Goal: Task Accomplishment & Management: Manage account settings

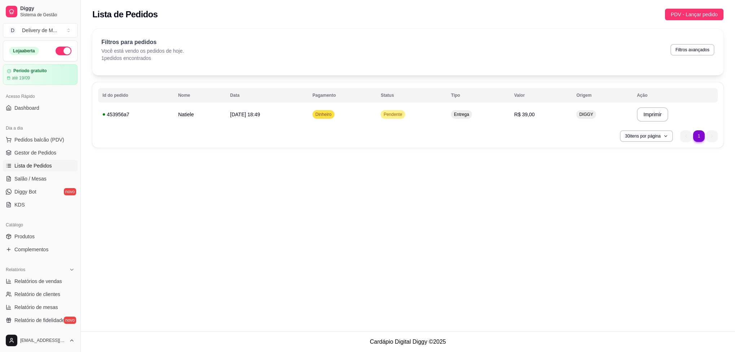
click at [479, 129] on div "**********" at bounding box center [407, 114] width 631 height 65
click at [395, 124] on td "Pendente" at bounding box center [411, 114] width 70 height 20
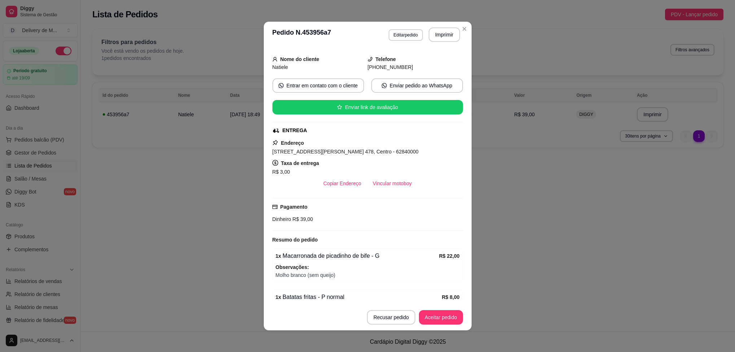
scroll to position [97, 0]
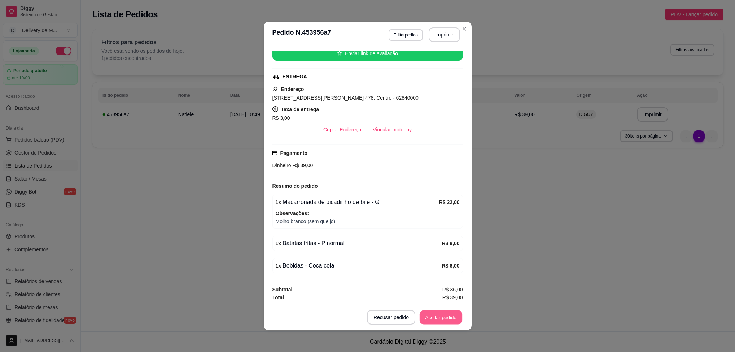
click at [429, 323] on button "Aceitar pedido" at bounding box center [441, 317] width 43 height 14
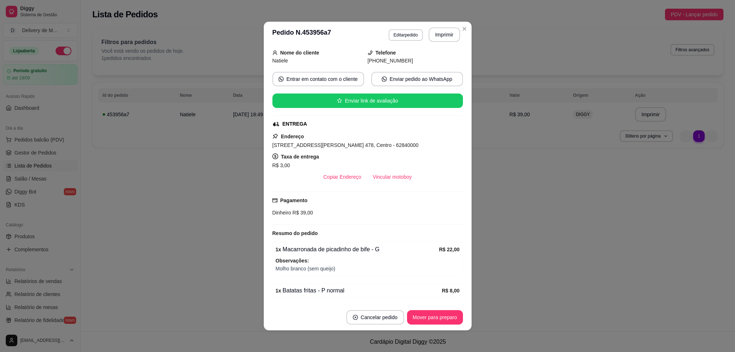
scroll to position [0, 0]
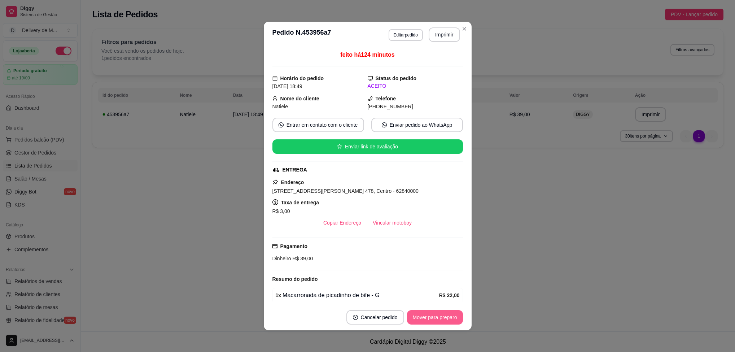
click at [442, 324] on button "Mover para preparo" at bounding box center [435, 317] width 56 height 14
click at [443, 319] on button "Mover para entrega" at bounding box center [435, 317] width 56 height 14
click at [444, 319] on button "Mover para finalizado" at bounding box center [433, 317] width 58 height 14
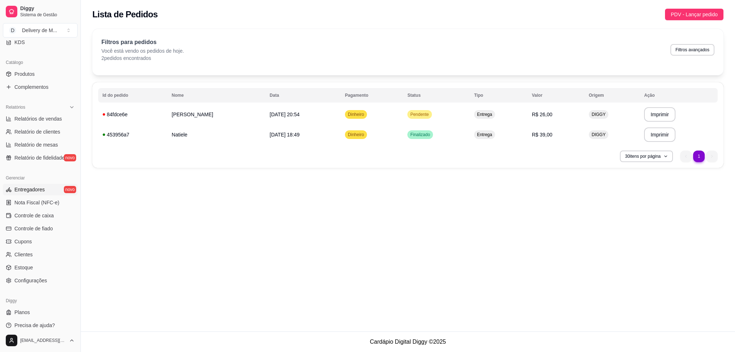
scroll to position [168, 0]
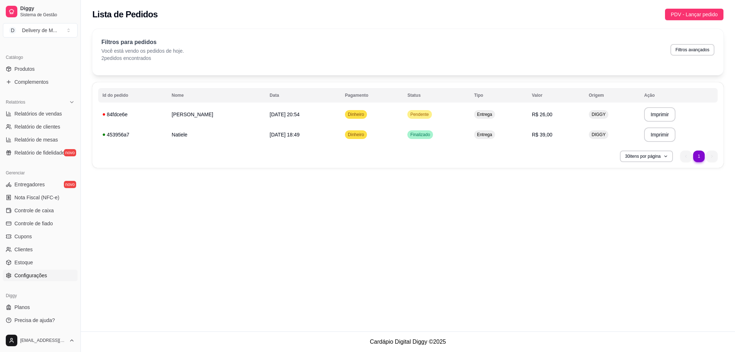
click at [38, 274] on span "Configurações" at bounding box center [30, 275] width 32 height 7
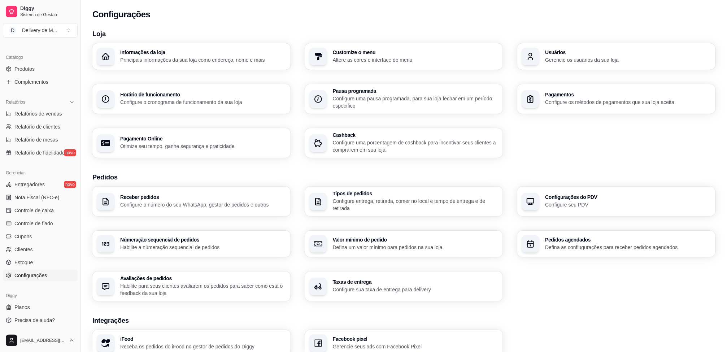
click at [402, 282] on h3 "Taxas de entrega" at bounding box center [416, 281] width 166 height 5
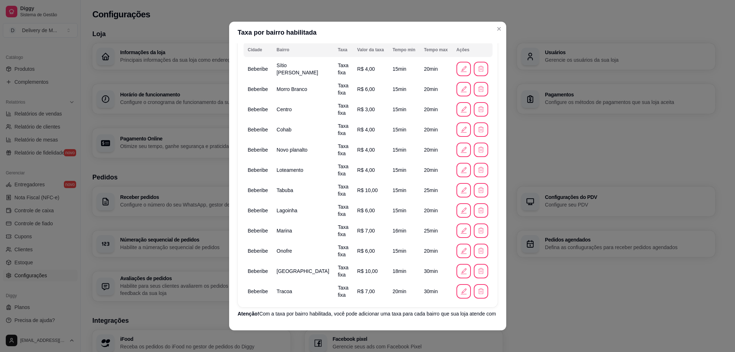
scroll to position [98, 0]
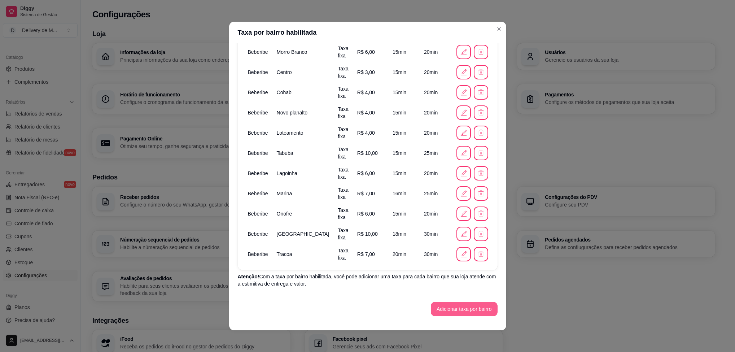
click at [459, 308] on button "Adicionar taxa por bairro" at bounding box center [464, 309] width 67 height 14
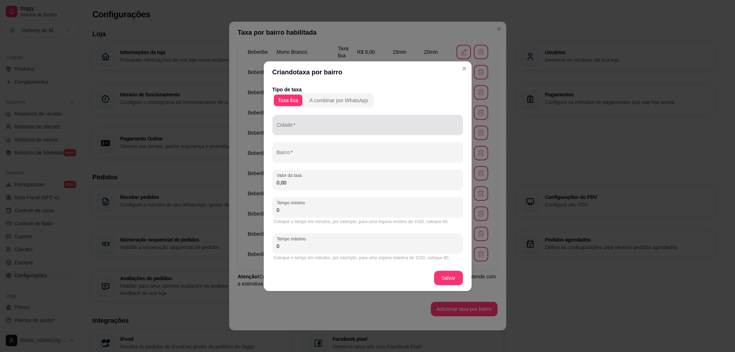
click at [306, 123] on div at bounding box center [368, 125] width 182 height 14
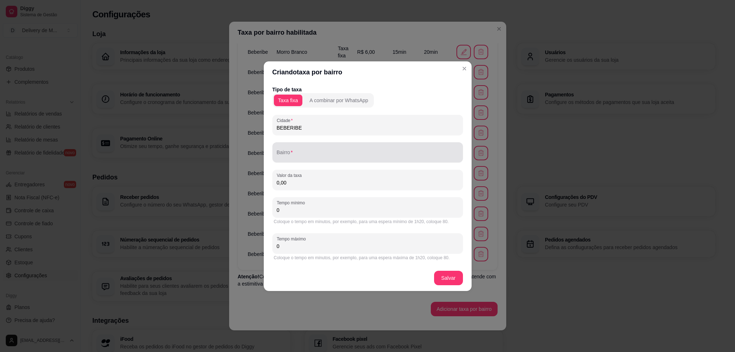
type input "BEBERIBE"
click at [306, 153] on input "Bairro" at bounding box center [368, 155] width 182 height 7
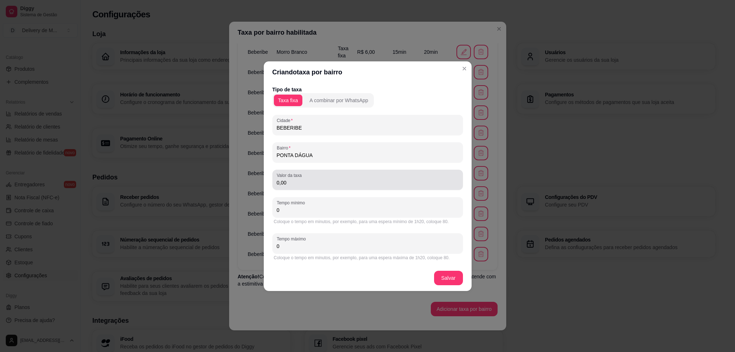
type input "PONTA DÁGUA"
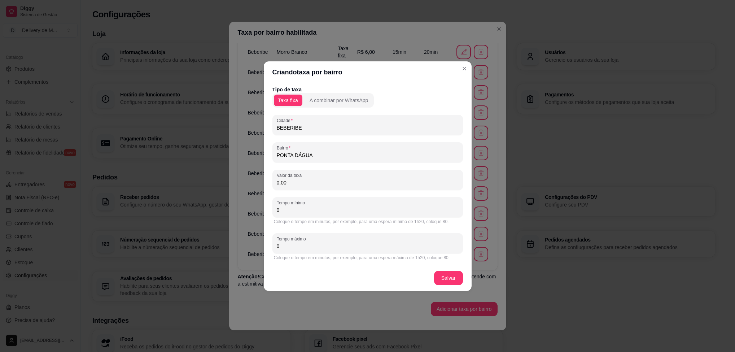
click at [306, 182] on input "0,00" at bounding box center [368, 182] width 182 height 7
type input "10,00"
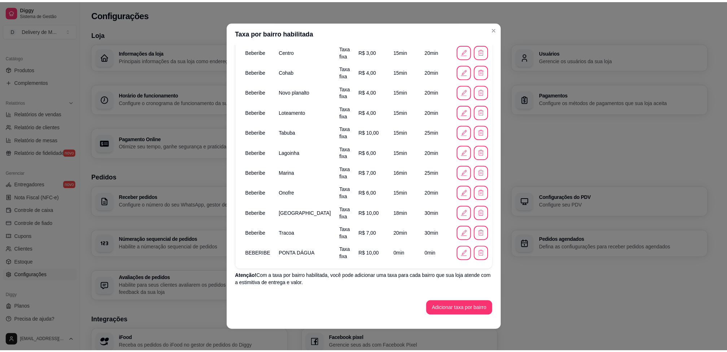
scroll to position [1, 0]
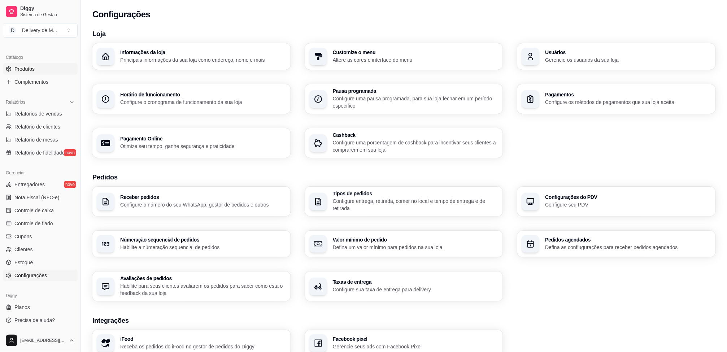
click at [51, 67] on link "Produtos" at bounding box center [40, 69] width 75 height 12
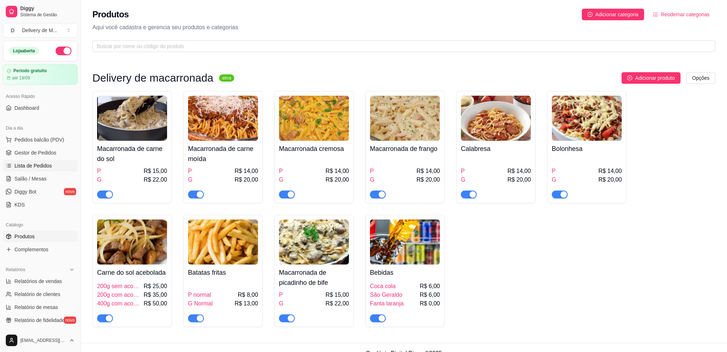
click at [30, 171] on link "Lista de Pedidos" at bounding box center [40, 166] width 75 height 12
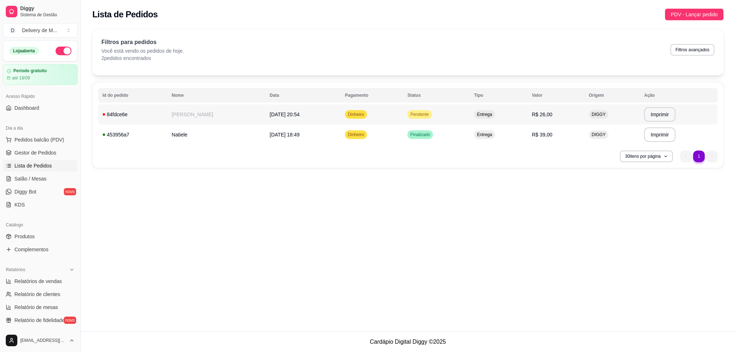
click at [406, 120] on td "Pendente" at bounding box center [436, 114] width 67 height 20
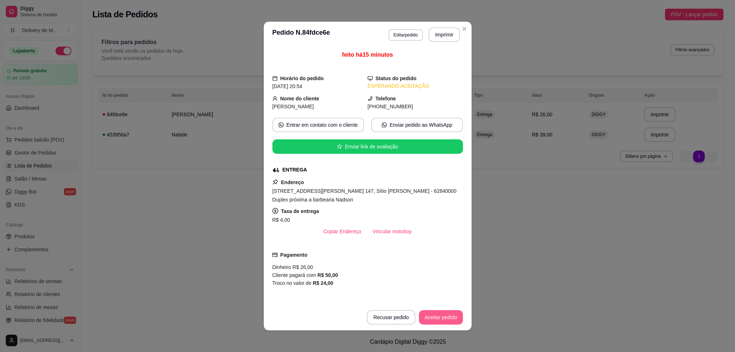
click at [431, 320] on button "Aceitar pedido" at bounding box center [441, 317] width 44 height 14
click at [434, 317] on button "Mover para preparo" at bounding box center [435, 317] width 54 height 14
click at [436, 315] on button "Mover para entrega" at bounding box center [435, 317] width 54 height 14
click at [437, 316] on button "Mover para finalizado" at bounding box center [433, 317] width 60 height 14
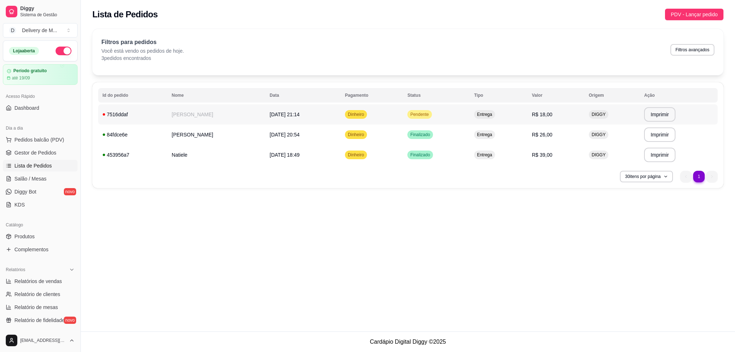
click at [505, 113] on td "Entrega" at bounding box center [499, 114] width 58 height 20
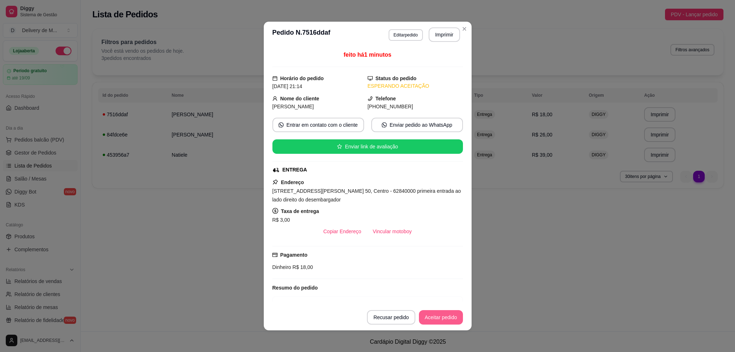
click at [432, 318] on button "Aceitar pedido" at bounding box center [441, 317] width 44 height 14
click at [432, 318] on button "Mover para preparo" at bounding box center [435, 317] width 54 height 14
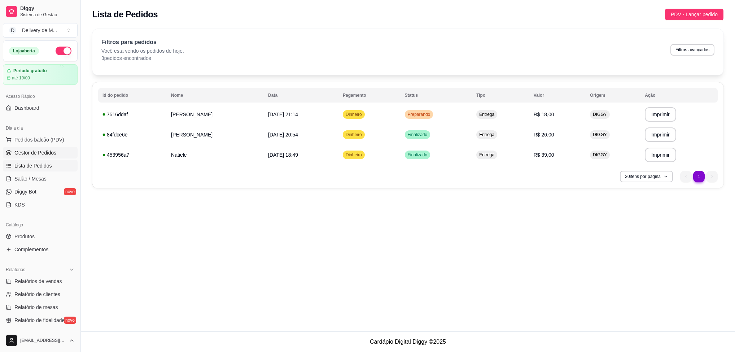
click at [35, 152] on span "Gestor de Pedidos" at bounding box center [35, 152] width 42 height 7
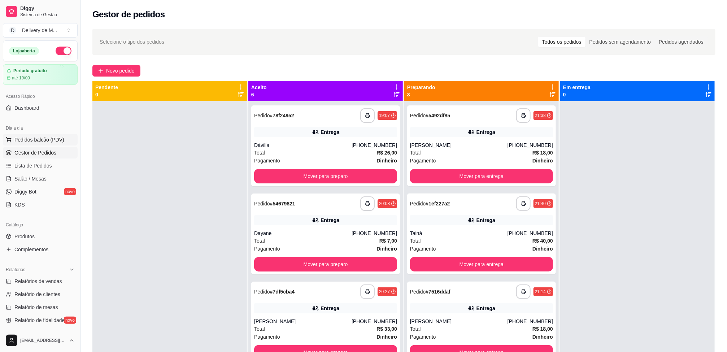
click at [50, 140] on span "Pedidos balcão (PDV)" at bounding box center [39, 139] width 50 height 7
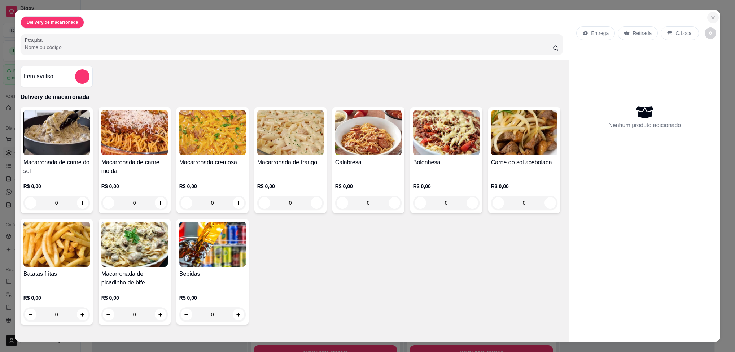
click at [710, 18] on icon "Close" at bounding box center [713, 18] width 6 height 6
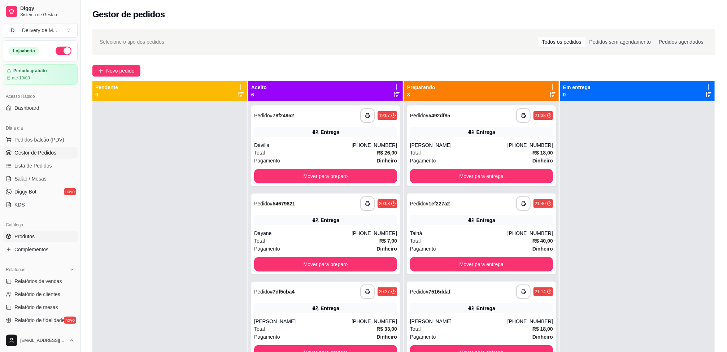
click at [36, 233] on link "Produtos" at bounding box center [40, 237] width 75 height 12
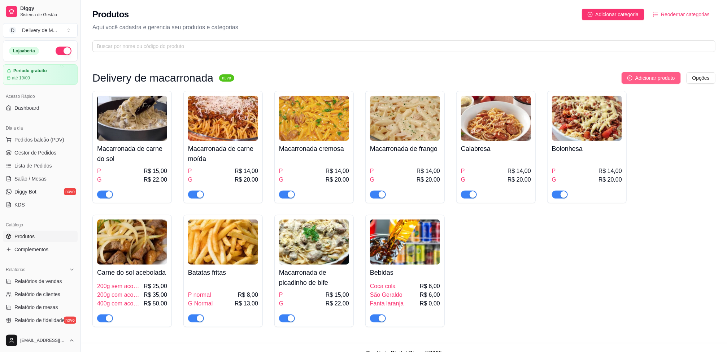
click at [661, 79] on span "Adicionar produto" at bounding box center [655, 78] width 40 height 8
click at [665, 80] on span "Adicionar produto" at bounding box center [655, 78] width 40 height 8
click at [156, 136] on img at bounding box center [132, 118] width 70 height 45
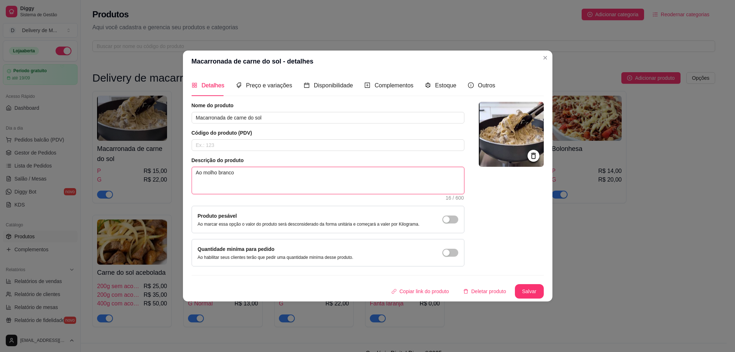
click at [267, 178] on textarea "Ao molho branco" at bounding box center [328, 180] width 272 height 27
click at [541, 51] on header "Macarronada de carne do sol - detalhes" at bounding box center [367, 62] width 369 height 22
click at [398, 87] on span "Complementos" at bounding box center [393, 85] width 39 height 6
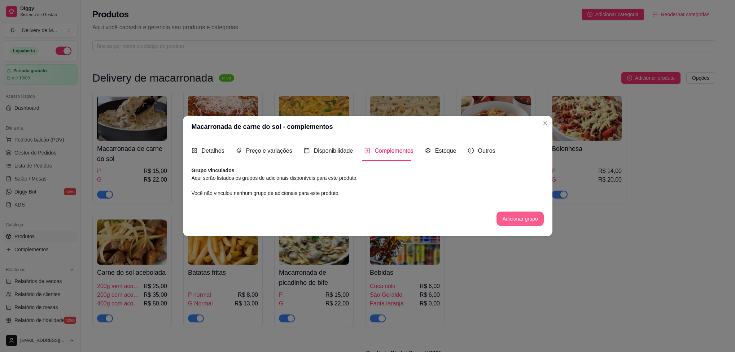
click at [524, 221] on button "Adicionar grupo" at bounding box center [519, 218] width 47 height 14
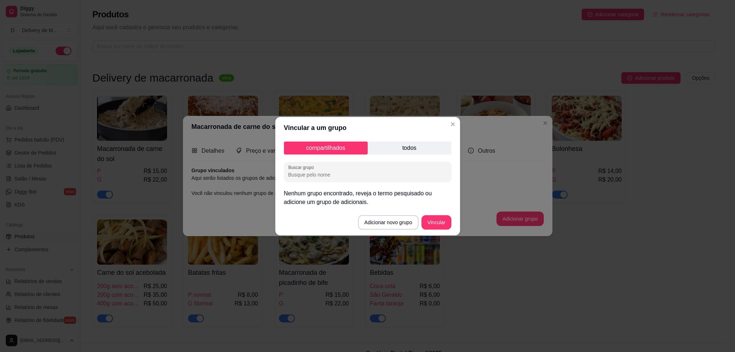
click at [407, 145] on p "todos" at bounding box center [410, 147] width 84 height 13
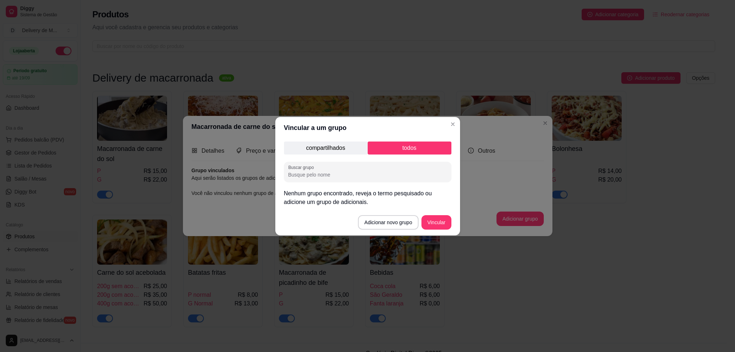
click at [328, 149] on p "compartilhados" at bounding box center [326, 147] width 84 height 13
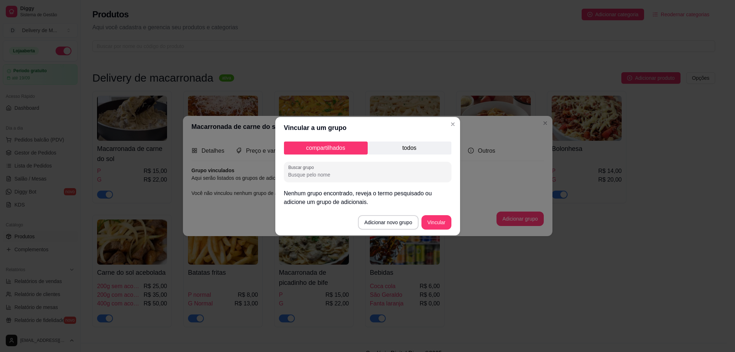
click at [406, 146] on p "todos" at bounding box center [410, 147] width 84 height 13
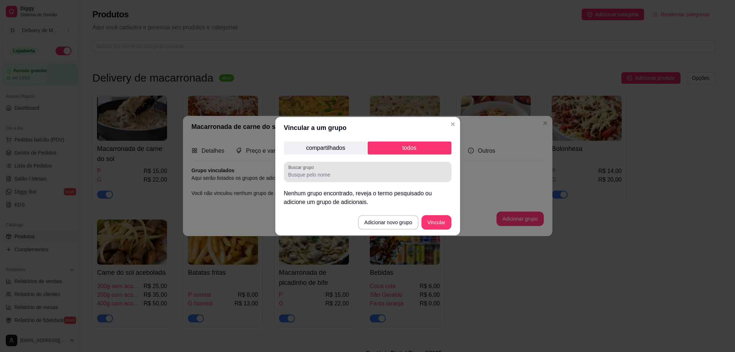
click at [374, 178] on input "Buscar grupo" at bounding box center [367, 174] width 159 height 7
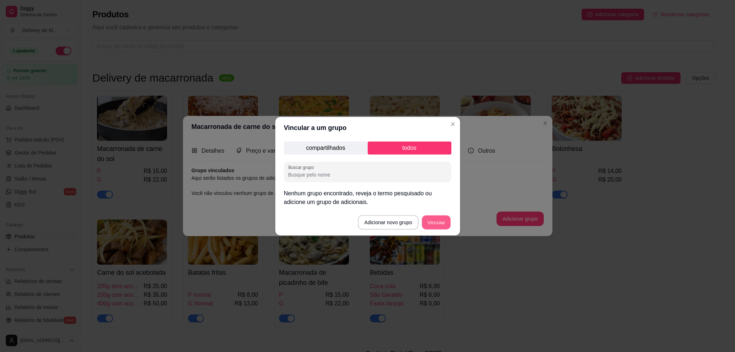
click at [435, 215] on button "Vincular" at bounding box center [436, 222] width 29 height 14
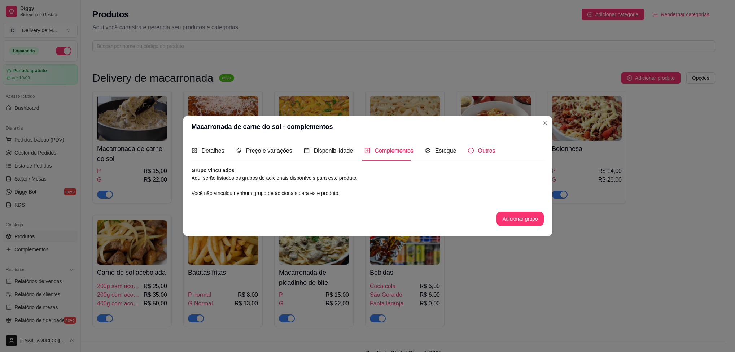
click at [485, 150] on span "Outros" at bounding box center [486, 151] width 17 height 6
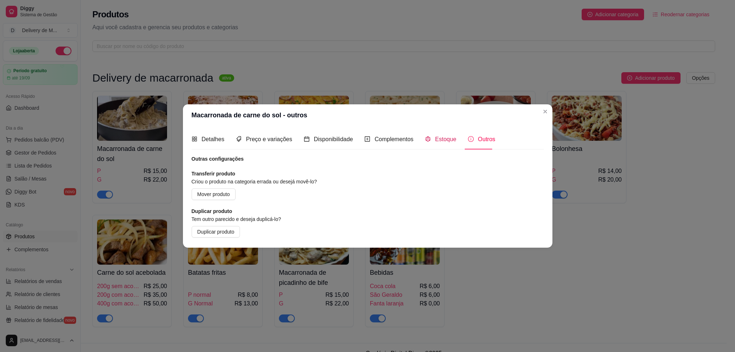
click at [438, 137] on span "Estoque" at bounding box center [445, 139] width 21 height 6
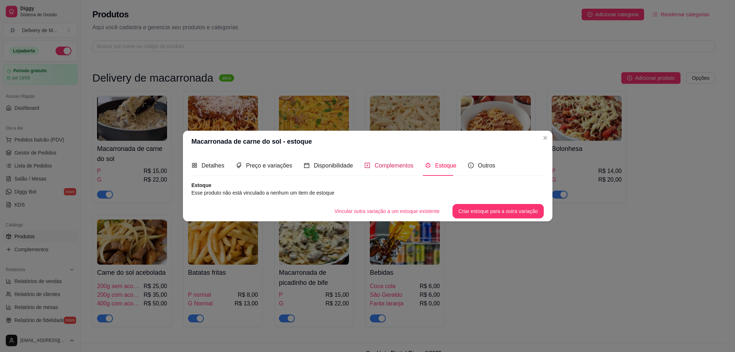
drag, startPoint x: 396, startPoint y: 165, endPoint x: 531, endPoint y: 136, distance: 138.0
click at [398, 165] on span "Complementos" at bounding box center [393, 165] width 39 height 6
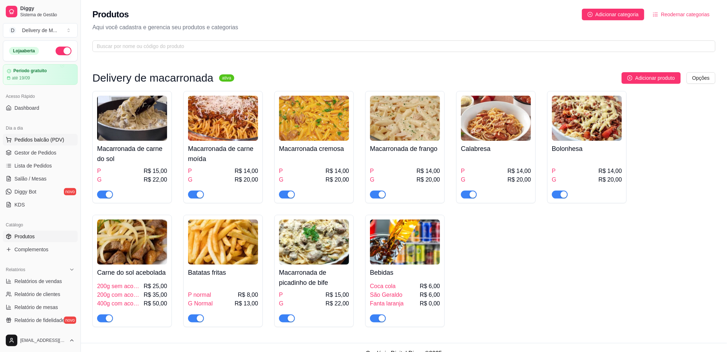
click at [43, 135] on button "Pedidos balcão (PDV)" at bounding box center [40, 140] width 75 height 12
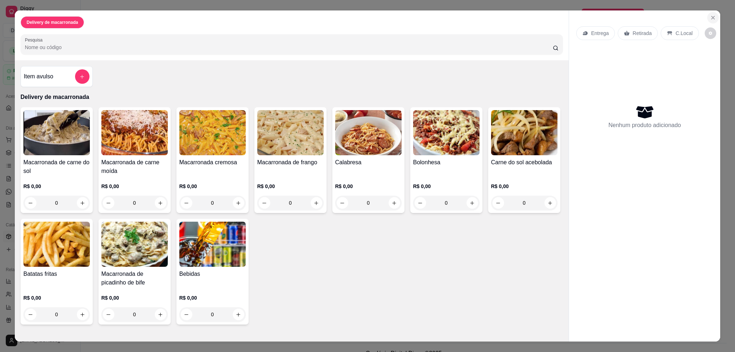
click at [710, 15] on icon "Close" at bounding box center [713, 18] width 6 height 6
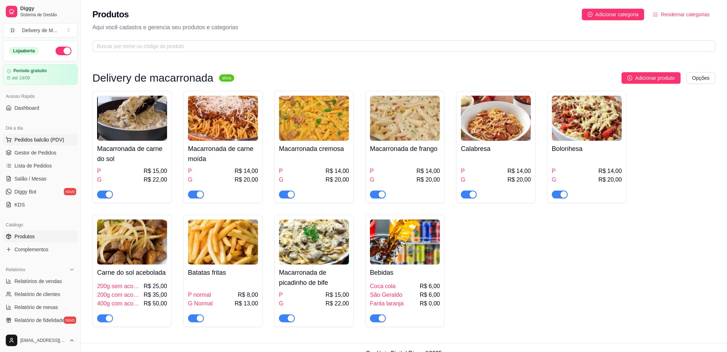
click at [34, 140] on span "Pedidos balcão (PDV)" at bounding box center [39, 139] width 50 height 7
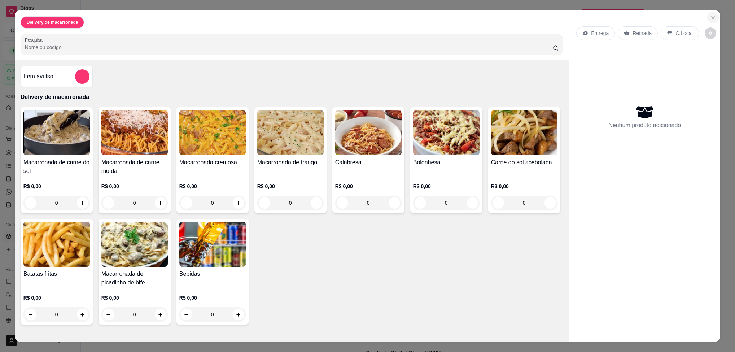
click at [711, 20] on icon "Close" at bounding box center [713, 18] width 6 height 6
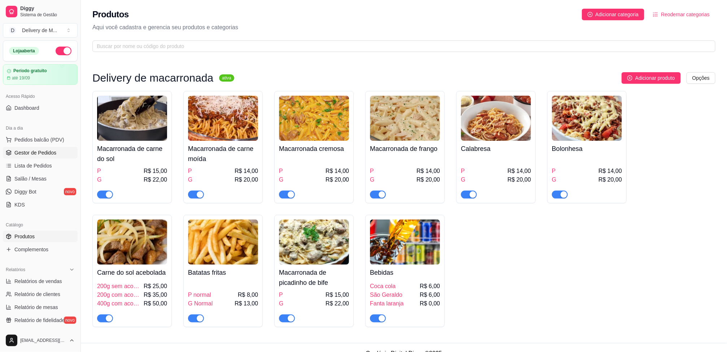
click at [44, 157] on link "Gestor de Pedidos" at bounding box center [40, 153] width 75 height 12
click at [21, 123] on div "Dia a dia" at bounding box center [40, 128] width 75 height 12
click at [22, 108] on span "Dashboard" at bounding box center [26, 107] width 25 height 7
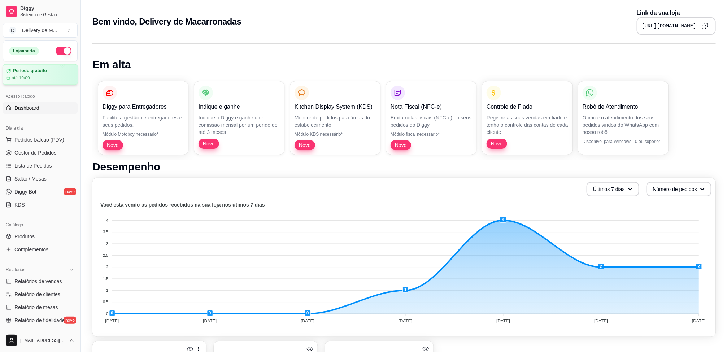
click at [32, 74] on div "Período gratuito até 19/09" at bounding box center [39, 74] width 67 height 13
click at [31, 276] on link "Relatórios de vendas" at bounding box center [40, 281] width 75 height 12
select select "ALL"
select select "0"
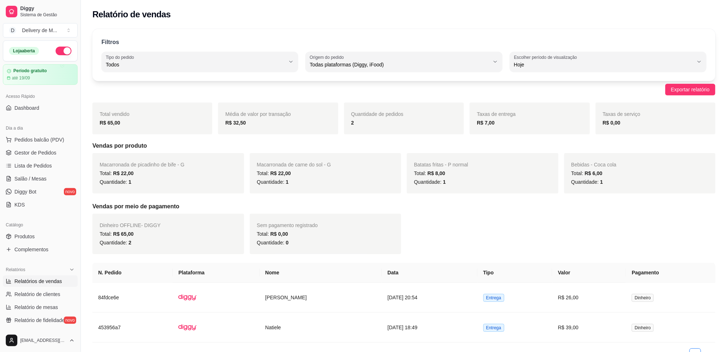
click at [55, 279] on span "Relatórios de vendas" at bounding box center [38, 280] width 48 height 7
click at [43, 298] on span "Relatório de clientes" at bounding box center [37, 293] width 46 height 7
select select "30"
select select "HIGHEST_TOTAL_SPENT_WITH_ORDERS"
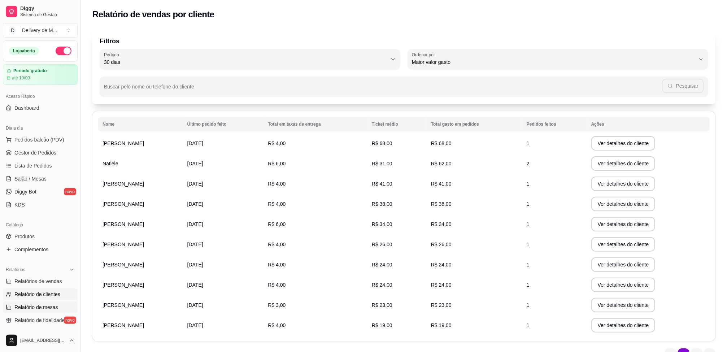
click at [43, 306] on span "Relatório de mesas" at bounding box center [36, 306] width 44 height 7
select select "TOTAL_OF_ORDERS"
select select "7"
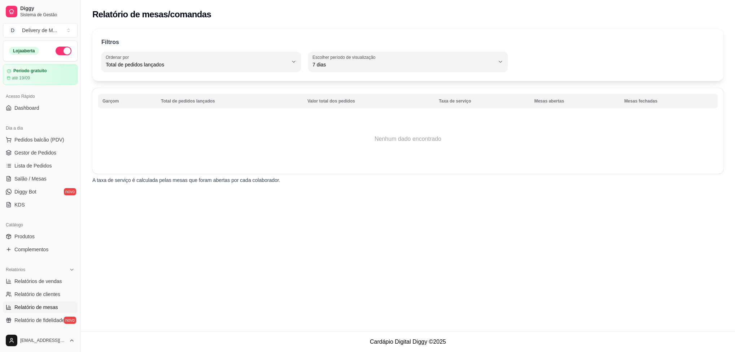
click at [40, 311] on span "Relatório de mesas" at bounding box center [36, 306] width 44 height 7
click at [52, 282] on span "Relatórios de vendas" at bounding box center [38, 280] width 48 height 7
select select "ALL"
select select "0"
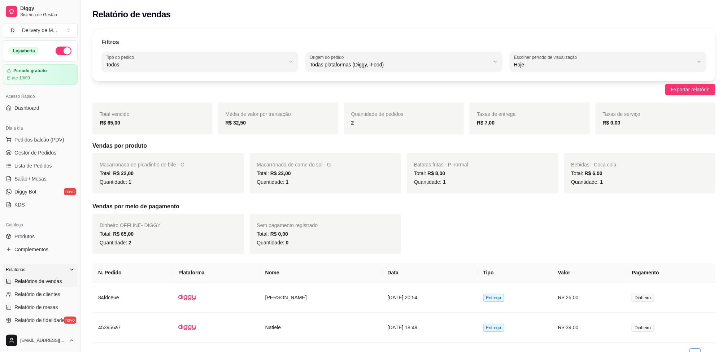
click at [69, 269] on icon at bounding box center [72, 270] width 6 height 6
click at [26, 313] on span "Nota Fiscal (NFC-e)" at bounding box center [36, 314] width 45 height 7
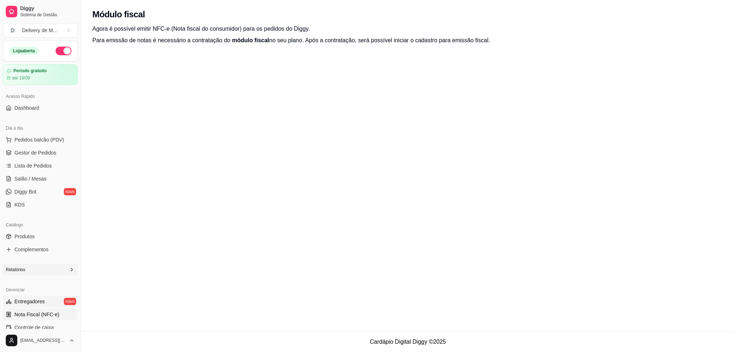
click at [31, 299] on span "Entregadores" at bounding box center [29, 301] width 30 height 7
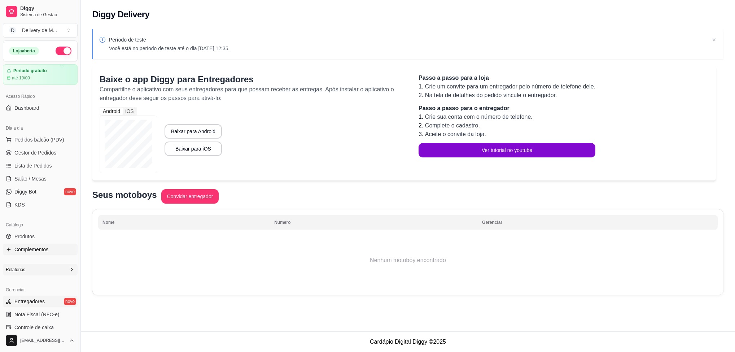
click at [32, 248] on span "Complementos" at bounding box center [31, 249] width 34 height 7
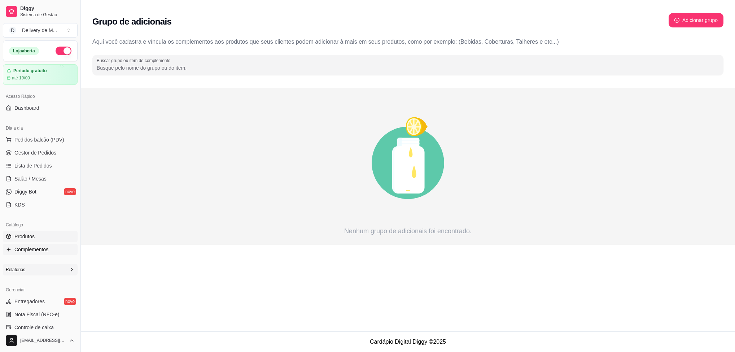
click at [26, 232] on link "Produtos" at bounding box center [40, 237] width 75 height 12
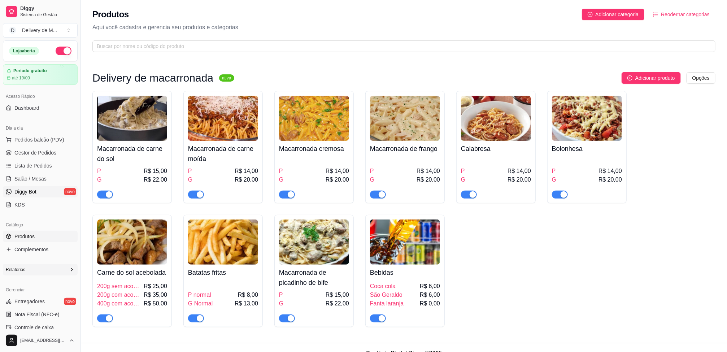
click at [18, 190] on span "Diggy Bot" at bounding box center [25, 191] width 22 height 7
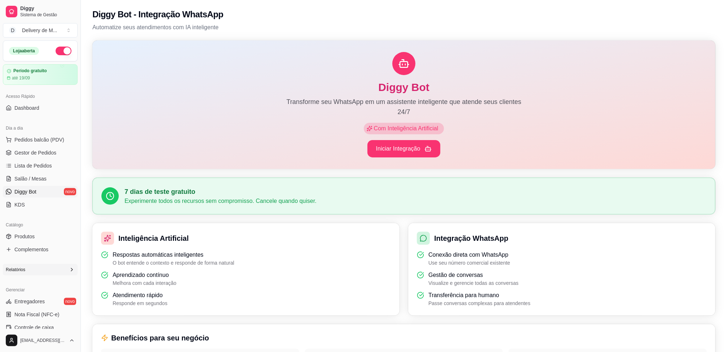
click at [31, 189] on span "Diggy Bot" at bounding box center [25, 191] width 22 height 7
click at [36, 136] on span "Pedidos balcão (PDV)" at bounding box center [39, 139] width 50 height 7
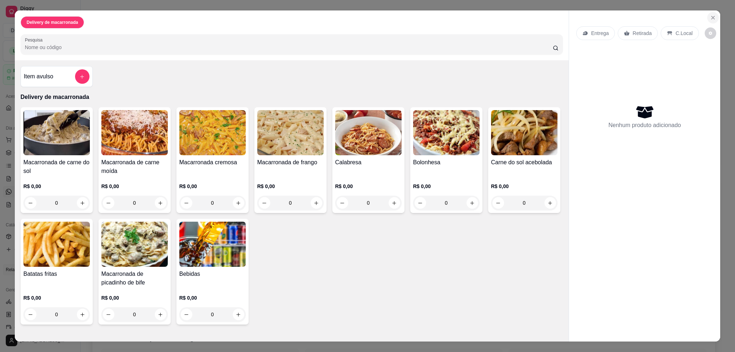
click at [710, 18] on icon "Close" at bounding box center [713, 18] width 6 height 6
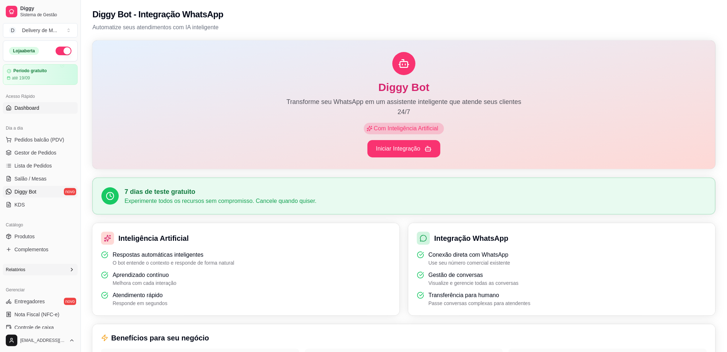
click at [23, 107] on span "Dashboard" at bounding box center [26, 107] width 25 height 7
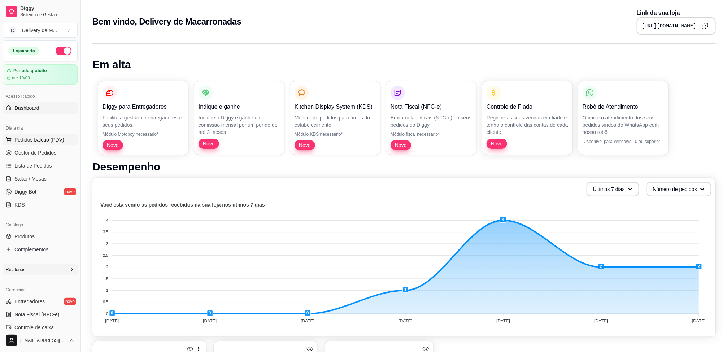
click at [43, 136] on span "Pedidos balcão (PDV)" at bounding box center [39, 139] width 50 height 7
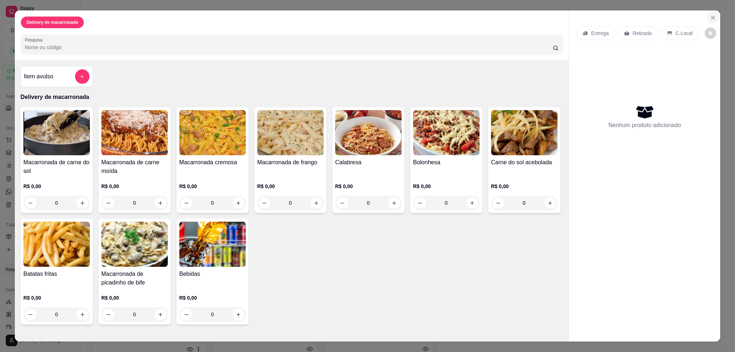
click at [711, 19] on icon "Close" at bounding box center [713, 18] width 6 height 6
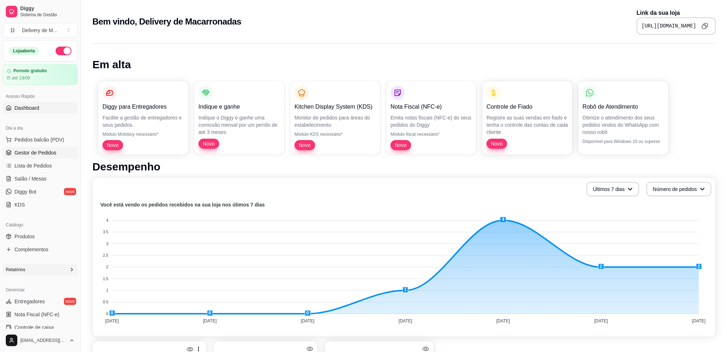
click at [37, 155] on span "Gestor de Pedidos" at bounding box center [35, 152] width 42 height 7
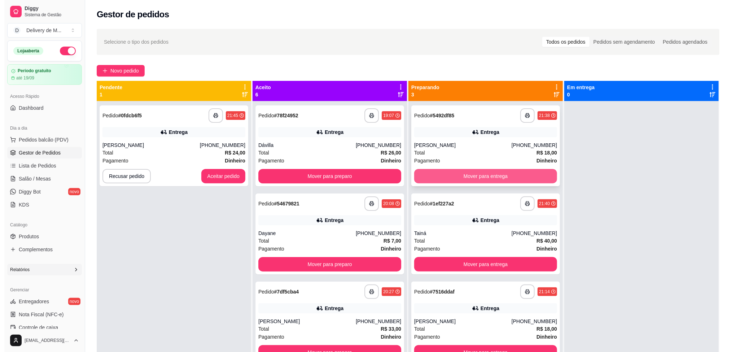
scroll to position [20, 0]
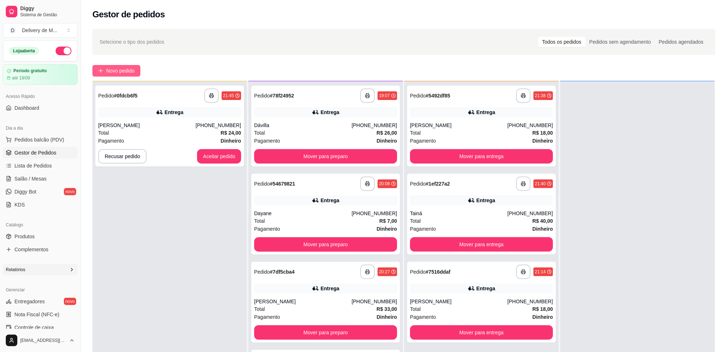
click at [112, 71] on span "Novo pedido" at bounding box center [120, 71] width 28 height 8
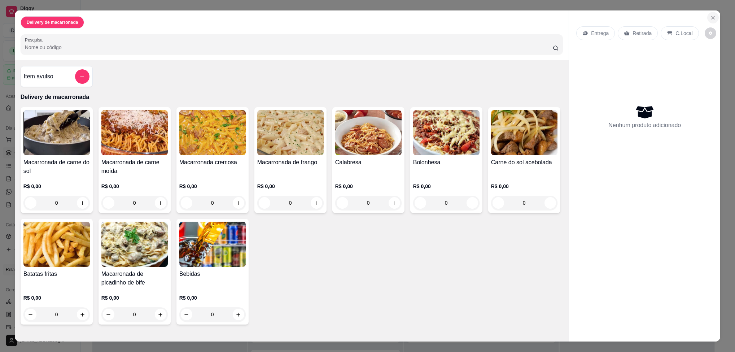
click at [712, 16] on button "Close" at bounding box center [713, 18] width 12 height 12
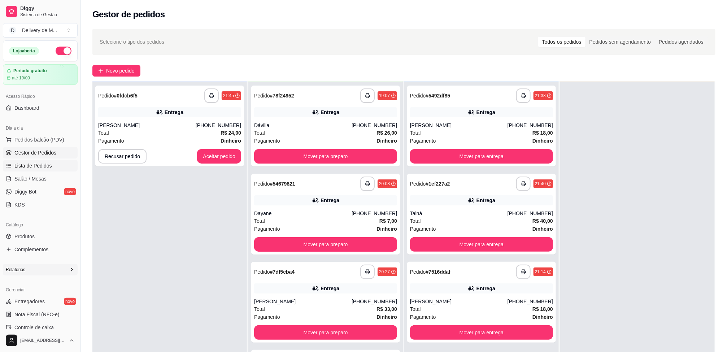
click at [23, 164] on span "Lista de Pedidos" at bounding box center [33, 165] width 38 height 7
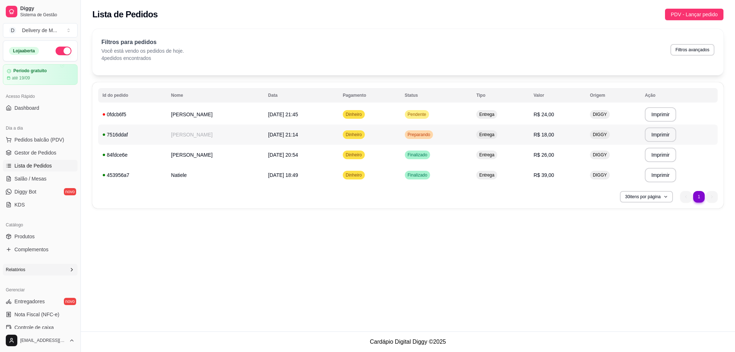
click at [444, 139] on td "Preparando" at bounding box center [436, 134] width 72 height 20
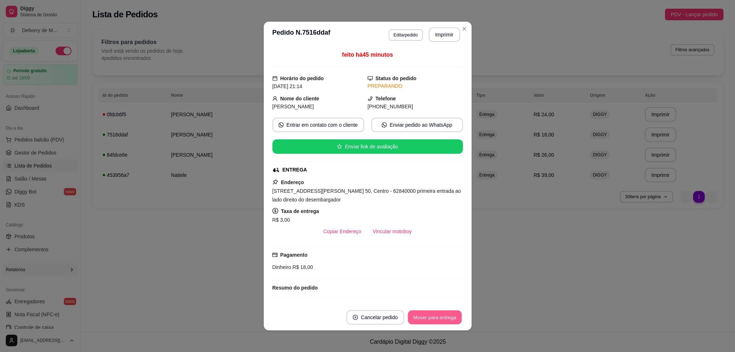
click at [439, 314] on button "Mover para entrega" at bounding box center [435, 317] width 54 height 14
click at [430, 318] on button "Mover para finalizado" at bounding box center [433, 317] width 60 height 14
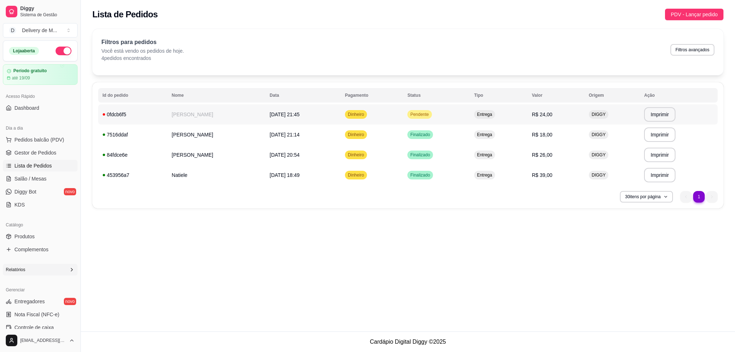
click at [432, 118] on td "Pendente" at bounding box center [436, 114] width 67 height 20
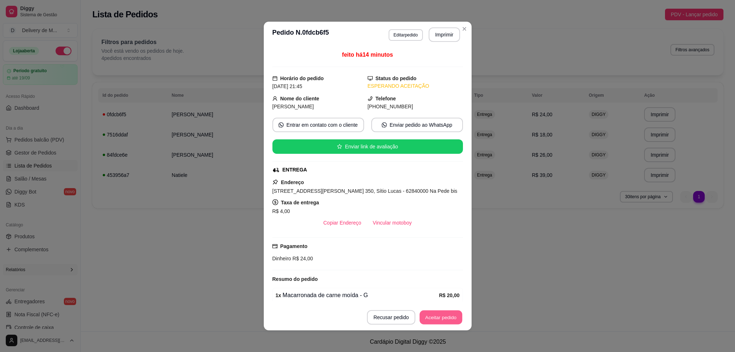
click at [437, 315] on button "Aceitar pedido" at bounding box center [441, 317] width 43 height 14
click at [437, 315] on button "Mover para preparo" at bounding box center [435, 317] width 54 height 14
click at [437, 314] on button "Mover para entrega" at bounding box center [435, 317] width 54 height 14
click at [434, 313] on button "Mover para finalizado" at bounding box center [433, 317] width 58 height 14
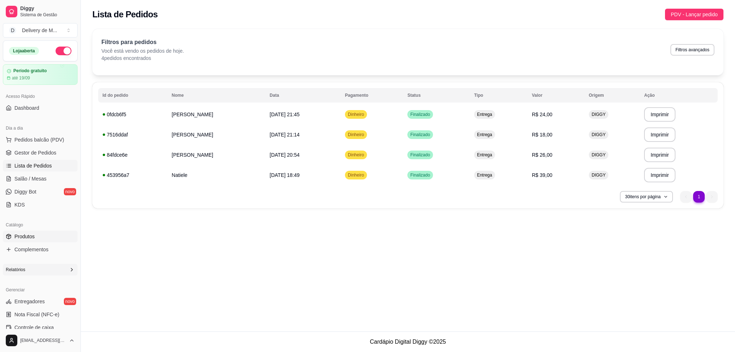
click at [36, 236] on link "Produtos" at bounding box center [40, 237] width 75 height 12
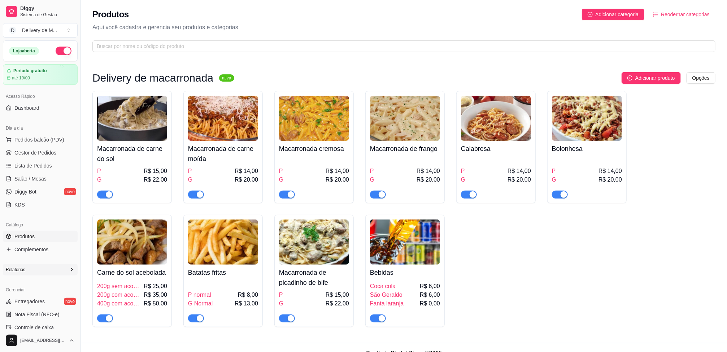
click at [245, 129] on img at bounding box center [223, 118] width 70 height 45
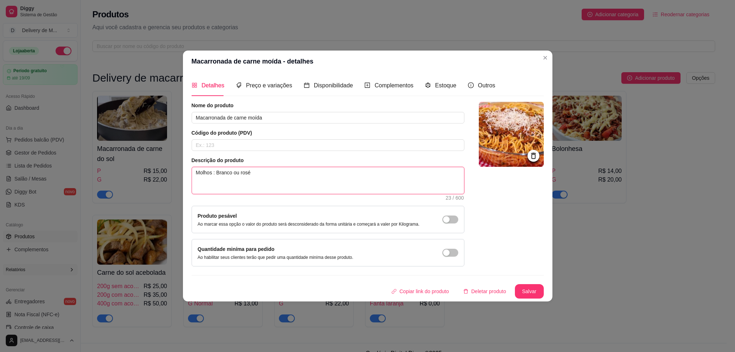
drag, startPoint x: 231, startPoint y: 172, endPoint x: 211, endPoint y: 172, distance: 19.5
click at [211, 172] on textarea "Molhos : Branco ou rosé" at bounding box center [328, 180] width 272 height 27
type textarea "Molhos ou rosé"
type textarea "Molhosv ou rosé"
type textarea "Molhosve ou rosé"
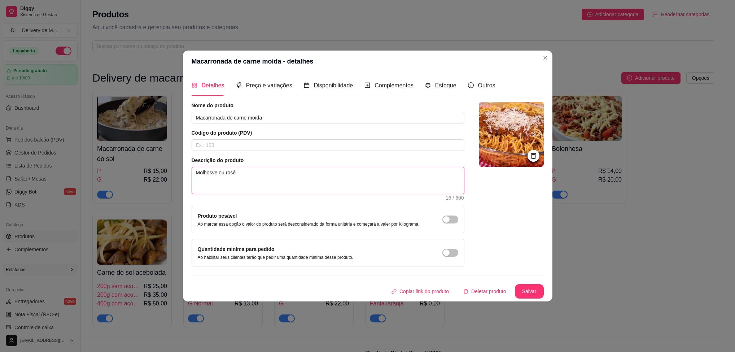
type textarea "Molhosver ou rosé"
type textarea "Molhosverm ou rosé"
type textarea "Molhosverme ou rosé"
type textarea "Molhosvermel ou rosé"
type textarea "Molhosvermelh ou rosé"
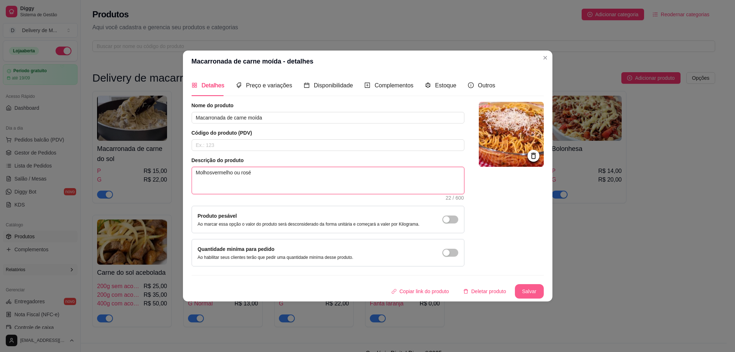
type textarea "Molhosvermelho ou rosé"
click at [532, 288] on button "Salvar" at bounding box center [529, 291] width 28 height 14
click at [211, 171] on textarea "Molhosvermelho ou rosé" at bounding box center [328, 180] width 272 height 27
type textarea "Molhos;vermelho ou rosé"
type textarea "Molhos; vermelho ou rosé"
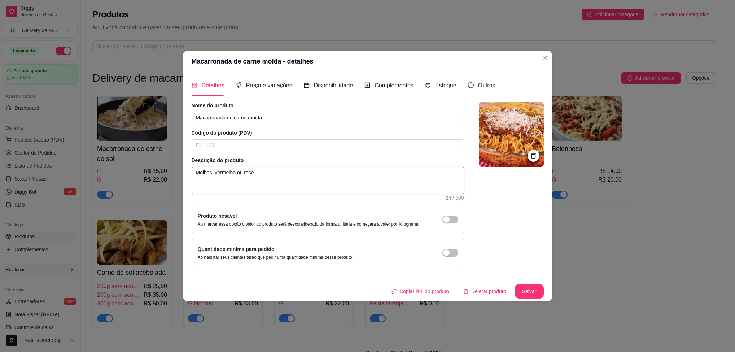
type textarea "Molhos;vermelho ou rosé"
type textarea "Molhosvermelho ou rosé"
type textarea "Molhos:vermelho ou rosé"
type textarea "Molhos: vermelho ou rosé"
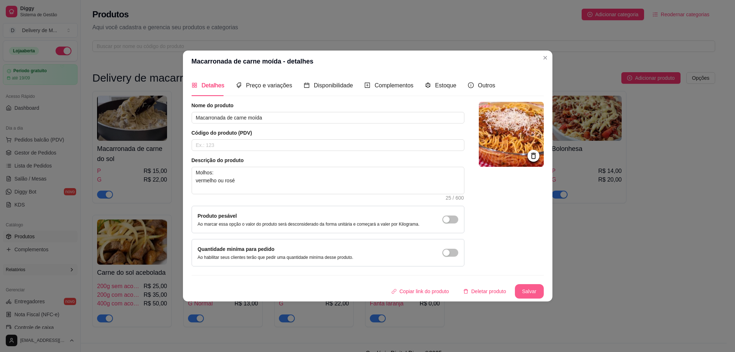
click at [526, 297] on button "Salvar" at bounding box center [529, 291] width 29 height 14
click at [532, 293] on button "Salvar" at bounding box center [529, 291] width 29 height 14
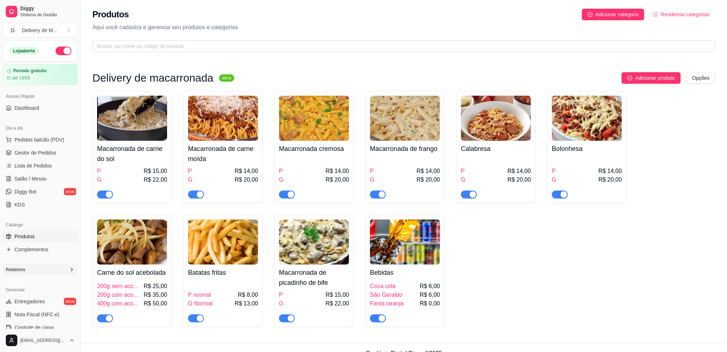
click at [248, 127] on img at bounding box center [223, 118] width 70 height 45
